Goal: Information Seeking & Learning: Learn about a topic

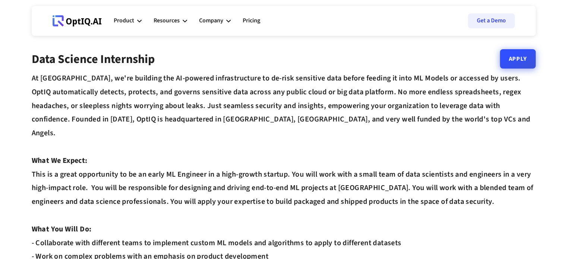
click at [518, 64] on link "Apply" at bounding box center [518, 58] width 36 height 19
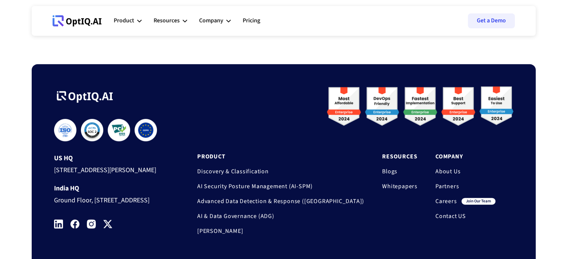
scroll to position [394, 0]
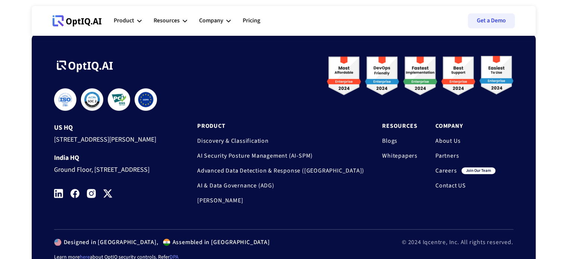
click at [127, 176] on div "Ground Floor, [STREET_ADDRESS]" at bounding box center [111, 169] width 115 height 14
drag, startPoint x: 127, startPoint y: 177, endPoint x: 202, endPoint y: 181, distance: 75.8
click at [202, 181] on div "**********" at bounding box center [283, 142] width 459 height 173
click at [166, 21] on div "Resources" at bounding box center [167, 21] width 26 height 10
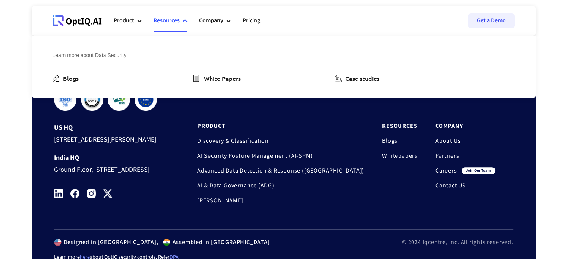
click at [173, 21] on div "Resources" at bounding box center [167, 21] width 26 height 10
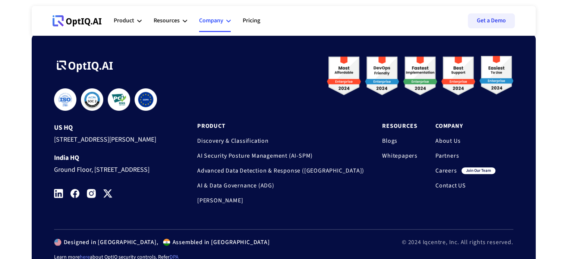
click at [215, 23] on div "Company" at bounding box center [211, 21] width 24 height 10
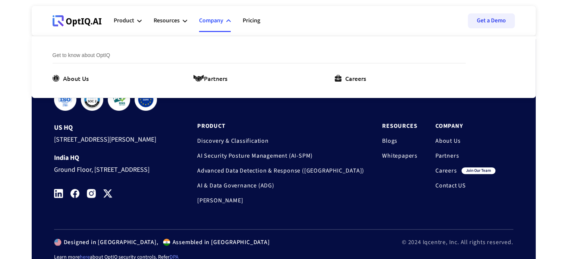
click at [215, 23] on div "Company" at bounding box center [211, 21] width 24 height 10
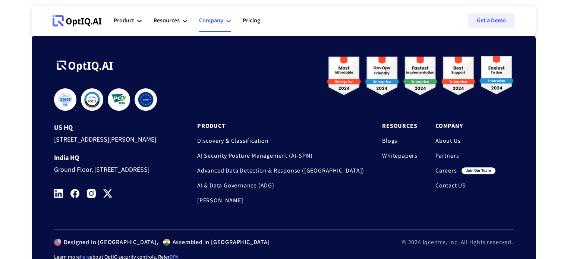
click at [221, 19] on div "Company" at bounding box center [211, 21] width 24 height 10
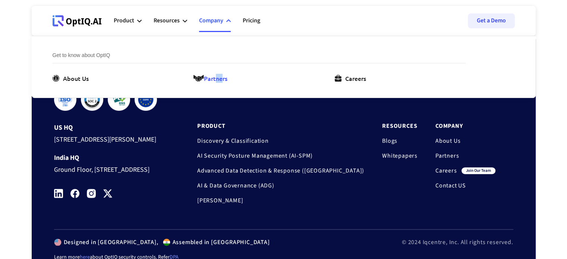
drag, startPoint x: 221, startPoint y: 82, endPoint x: 212, endPoint y: 77, distance: 10.4
click at [212, 77] on div "Get to know about OptIQ About Us Partners Careers" at bounding box center [270, 67] width 435 height 62
click at [212, 77] on div "Partners" at bounding box center [215, 78] width 23 height 9
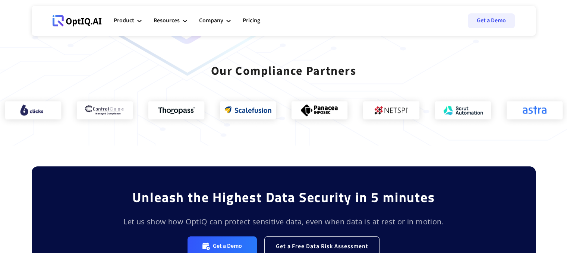
scroll to position [645, 0]
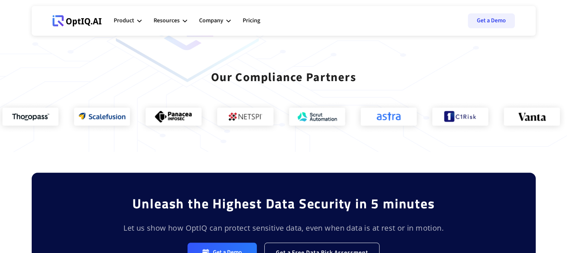
click at [359, 130] on img at bounding box center [389, 118] width 72 height 34
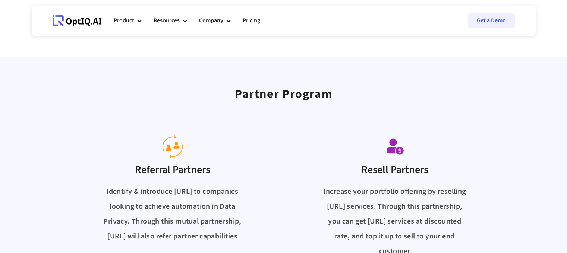
scroll to position [0, 0]
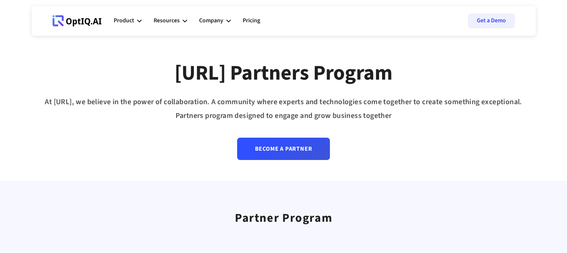
click at [75, 18] on icon at bounding box center [77, 20] width 49 height 11
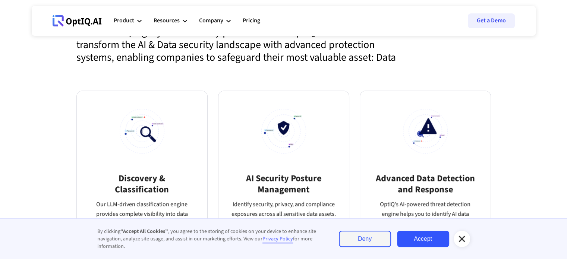
scroll to position [404, 0]
click at [438, 244] on link "Accept" at bounding box center [423, 239] width 52 height 16
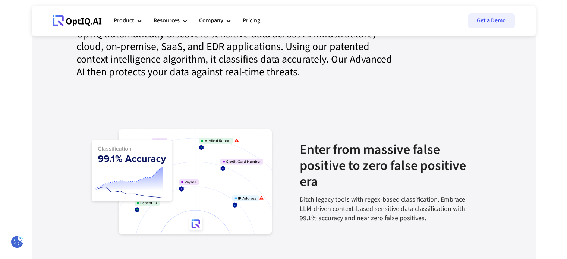
scroll to position [797, 0]
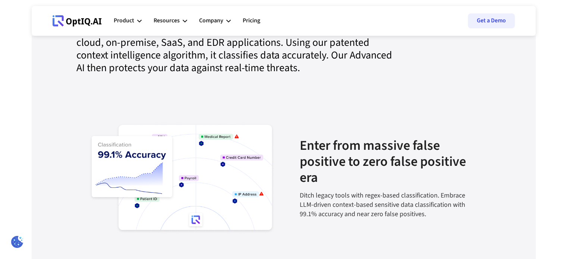
click at [219, 149] on img at bounding box center [182, 178] width 186 height 111
click at [234, 160] on img at bounding box center [182, 178] width 186 height 111
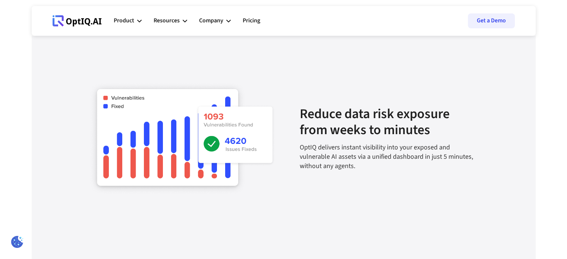
scroll to position [1001, 0]
click at [247, 134] on img at bounding box center [182, 137] width 186 height 113
click at [215, 127] on img at bounding box center [182, 137] width 186 height 113
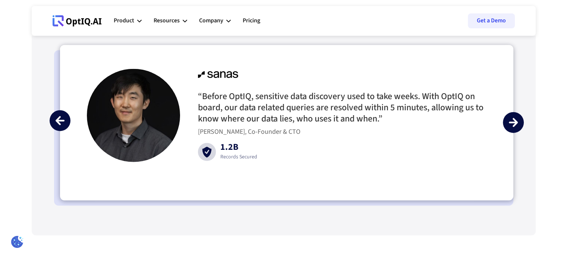
scroll to position [1770, 0]
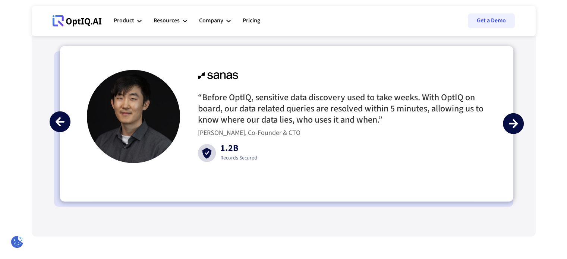
click at [506, 125] on div "next slide" at bounding box center [513, 123] width 21 height 21
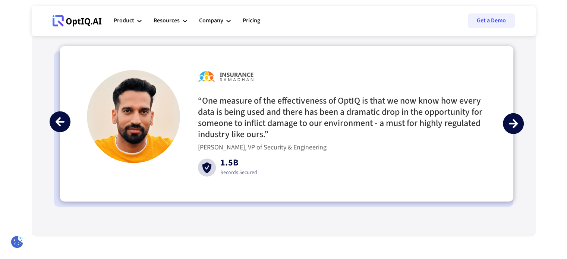
click at [58, 123] on img "previous slide" at bounding box center [60, 121] width 9 height 9
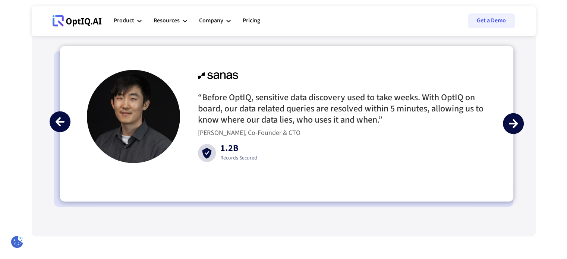
click at [508, 123] on div "next slide" at bounding box center [513, 123] width 21 height 21
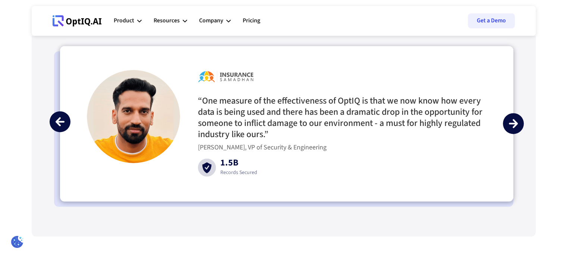
click at [508, 123] on div "next slide" at bounding box center [513, 123] width 21 height 21
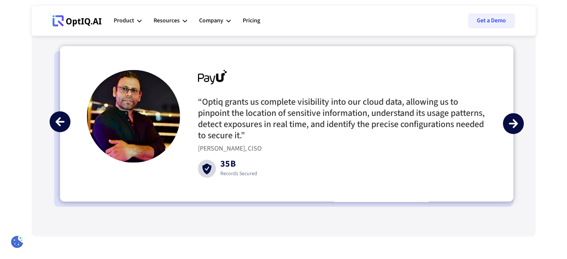
click at [508, 123] on div "next slide" at bounding box center [513, 123] width 21 height 21
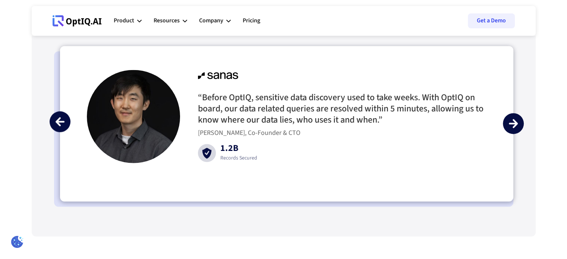
click at [508, 123] on div "next slide" at bounding box center [513, 123] width 21 height 21
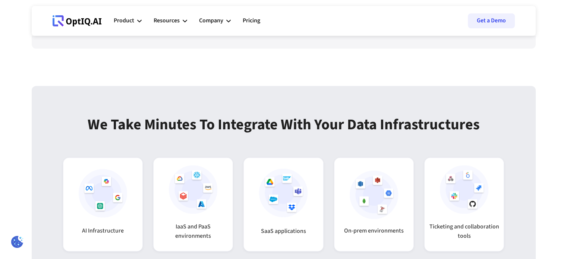
scroll to position [1962, 0]
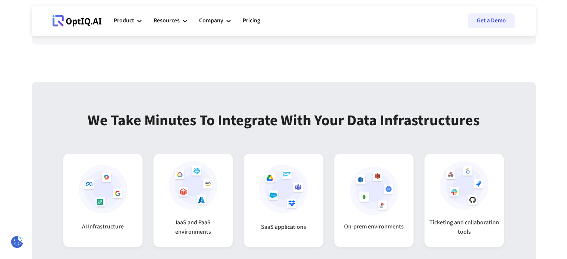
click at [233, 128] on div "We take minutes to integrate with your data infrastructures" at bounding box center [284, 125] width 392 height 27
click at [281, 123] on div "We take minutes to integrate with your data infrastructures" at bounding box center [284, 125] width 392 height 27
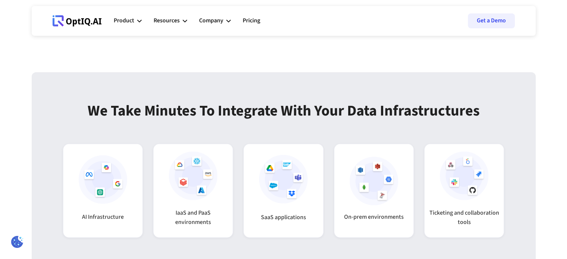
scroll to position [2009, 0]
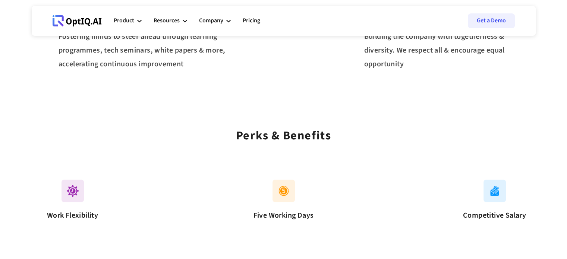
scroll to position [382, 0]
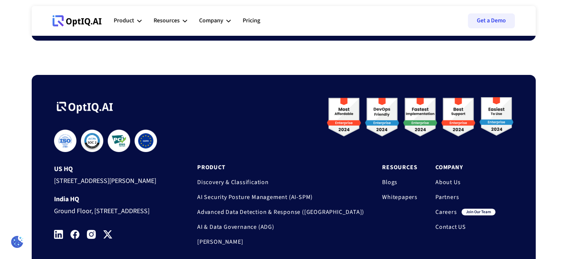
scroll to position [2534, 0]
